Goal: Task Accomplishment & Management: Use online tool/utility

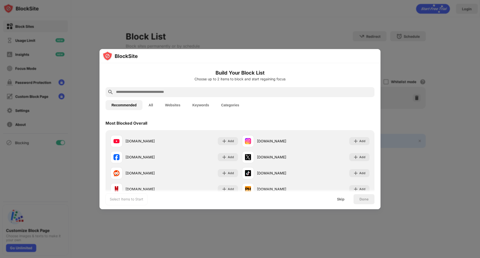
click at [224, 93] on input "text" at bounding box center [244, 92] width 257 height 6
click at [232, 95] on input "text" at bounding box center [244, 92] width 257 height 6
paste input "**********"
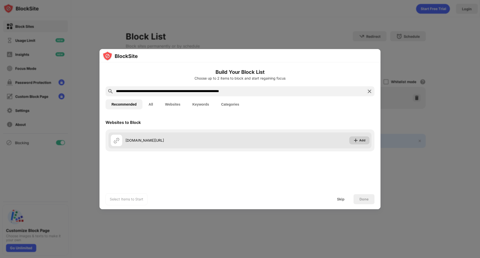
type input "**********"
click at [353, 141] on div "Add" at bounding box center [359, 140] width 20 height 8
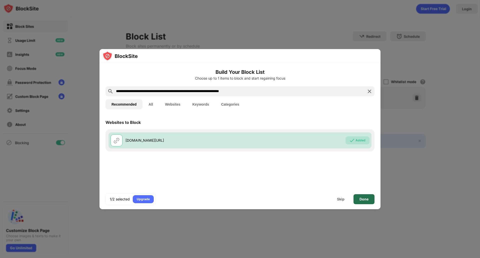
click at [365, 200] on div "Done" at bounding box center [364, 199] width 9 height 4
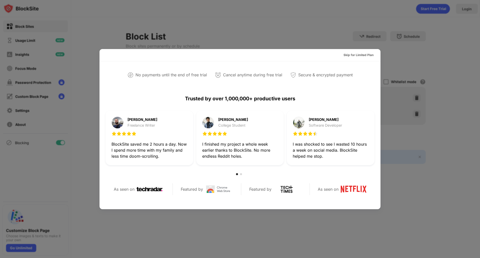
scroll to position [125, 0]
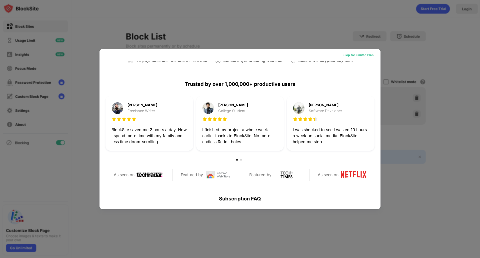
click at [364, 56] on div "Skip for Limited Plan" at bounding box center [359, 55] width 30 height 5
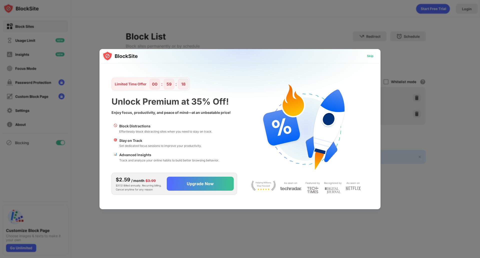
click at [368, 55] on div "Skip" at bounding box center [370, 56] width 7 height 5
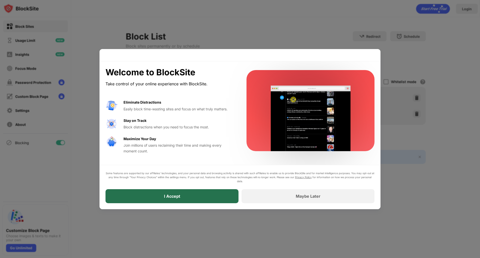
click at [221, 198] on div "I Accept" at bounding box center [172, 196] width 133 height 14
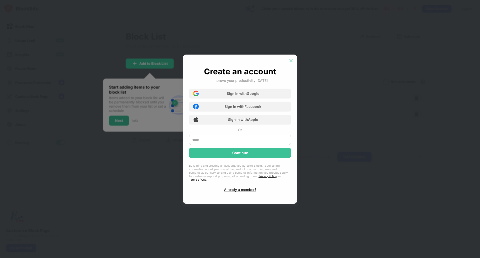
click at [292, 60] on img at bounding box center [291, 60] width 5 height 5
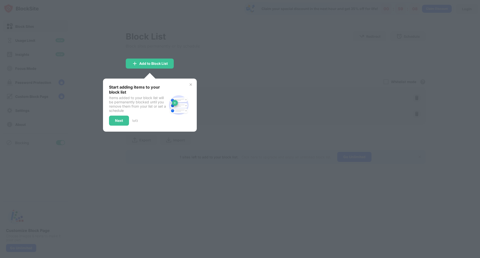
click at [191, 84] on img at bounding box center [191, 85] width 4 height 4
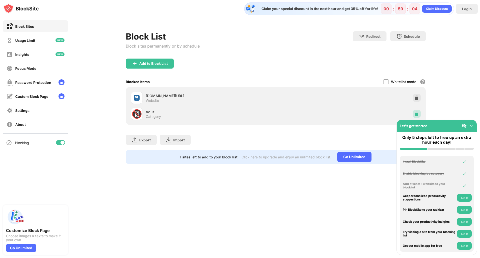
click at [419, 114] on img at bounding box center [416, 113] width 5 height 5
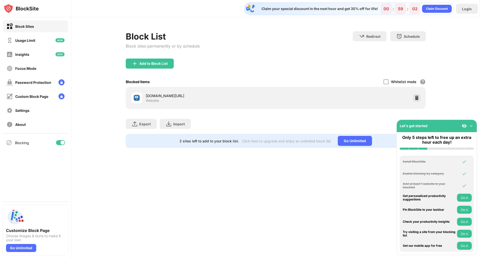
click at [472, 126] on img at bounding box center [471, 125] width 5 height 5
